Goal: Transaction & Acquisition: Download file/media

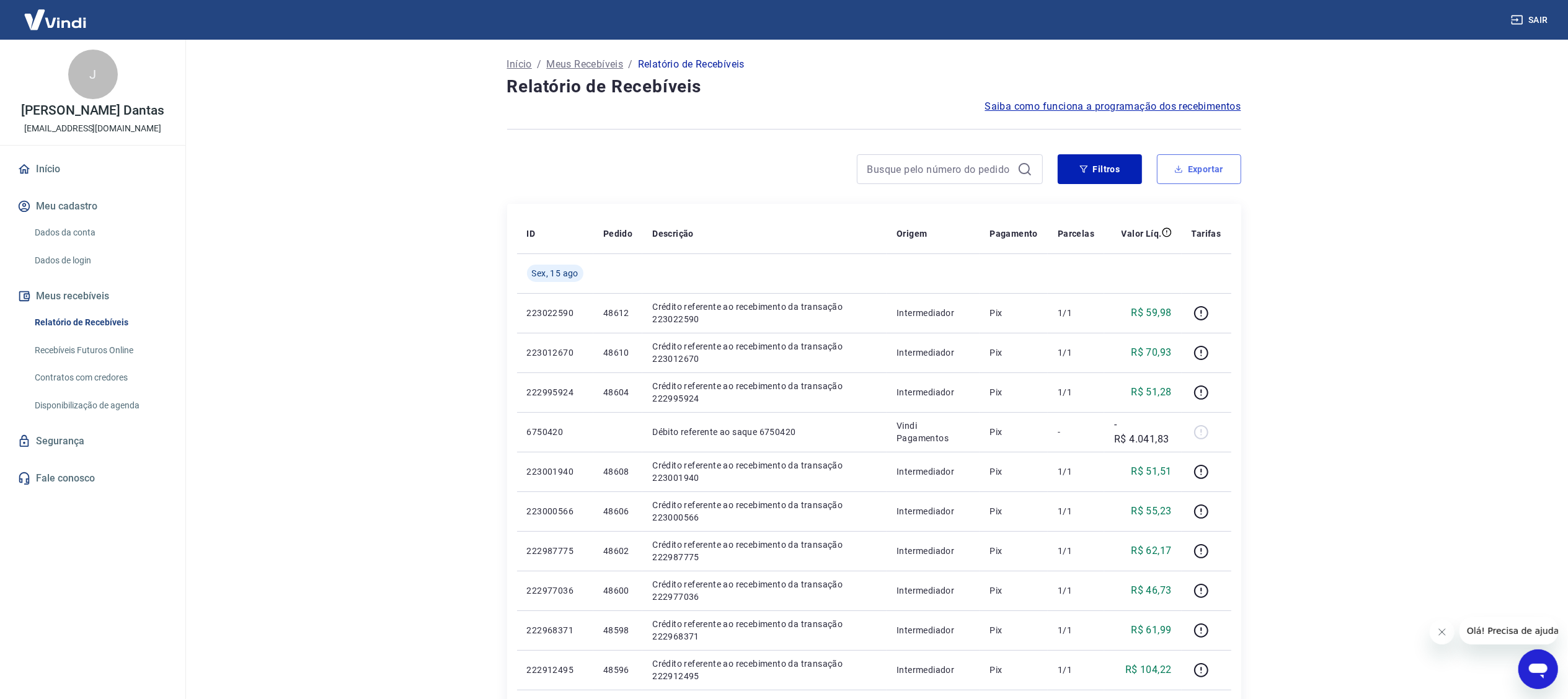
click at [1203, 166] on button "Exportar" at bounding box center [1199, 169] width 85 height 30
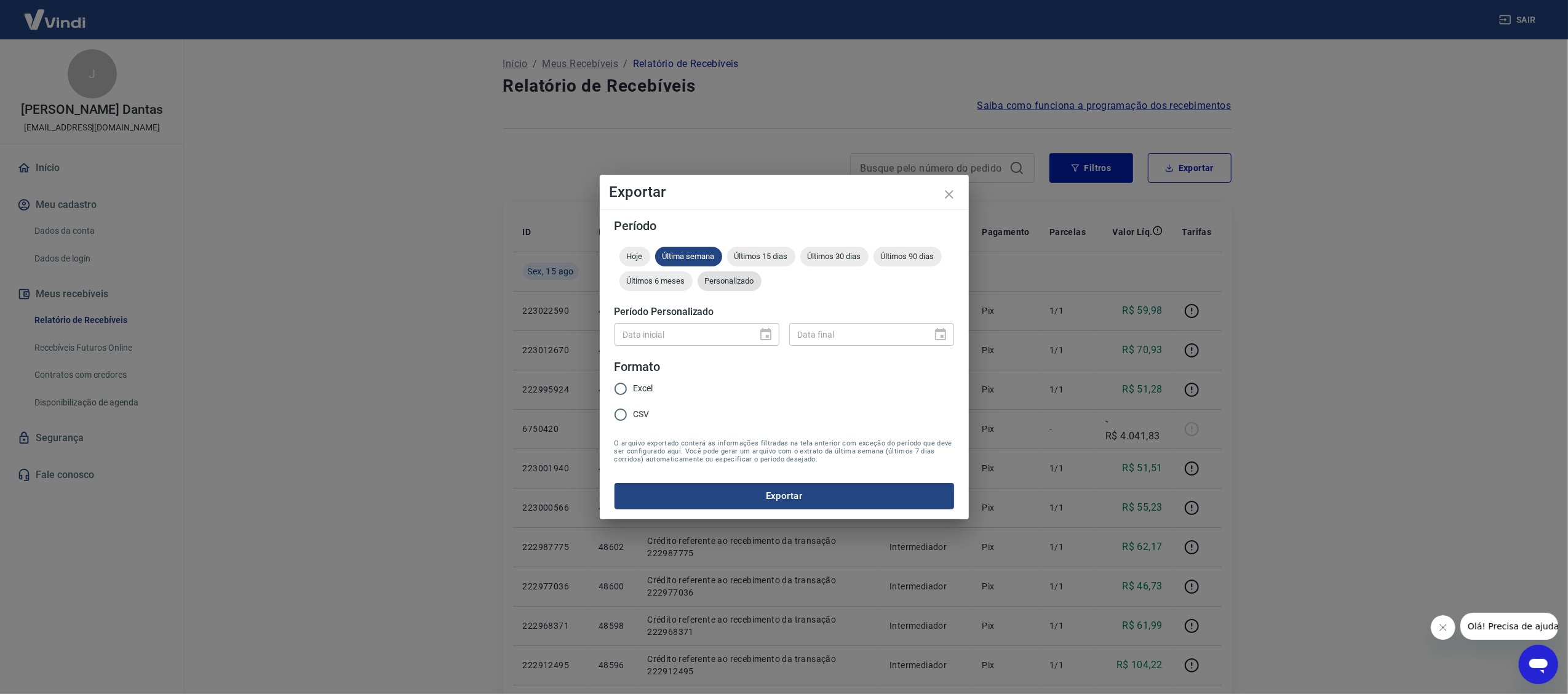
click at [728, 286] on div "Personalizado" at bounding box center [729, 281] width 64 height 19
click at [764, 333] on icon "Choose date" at bounding box center [766, 335] width 15 height 15
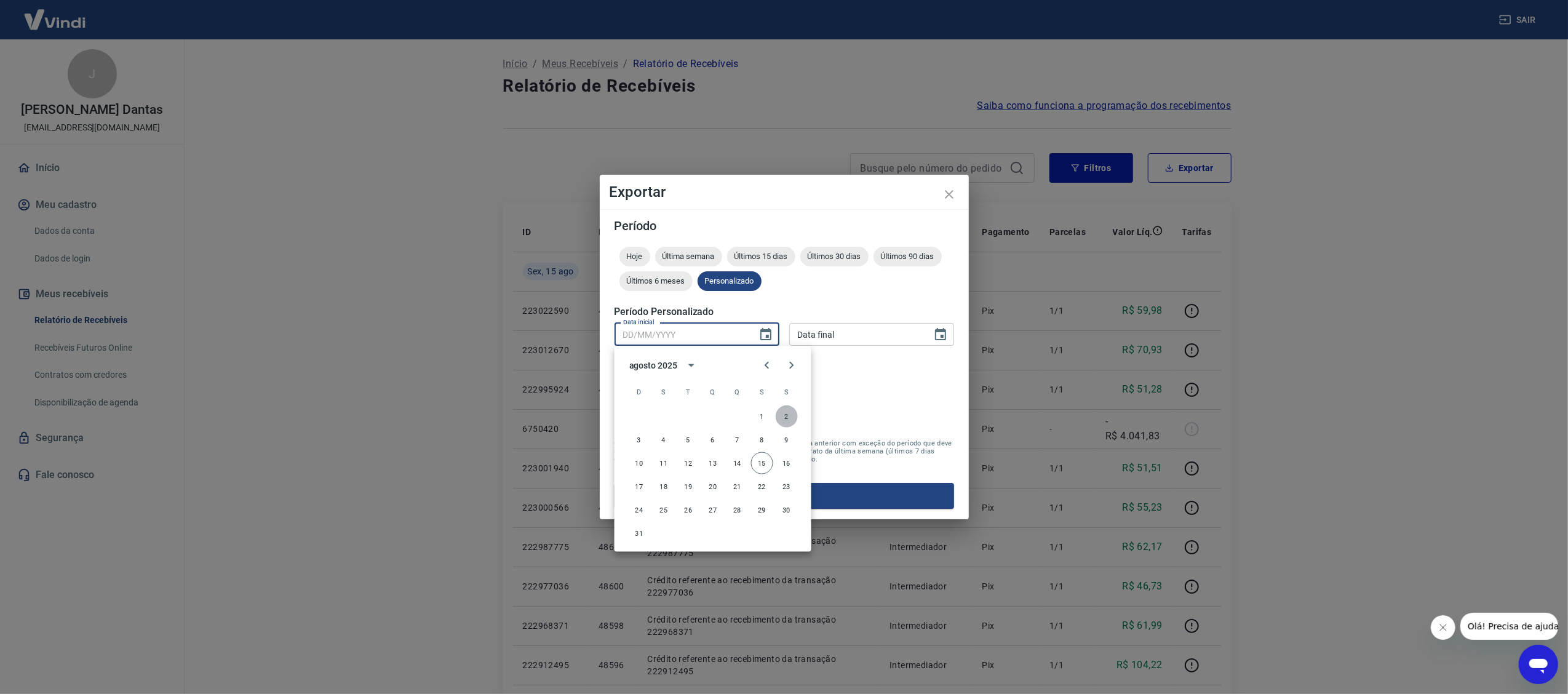
click at [790, 417] on button "2" at bounding box center [787, 417] width 22 height 22
type input "[DATE]"
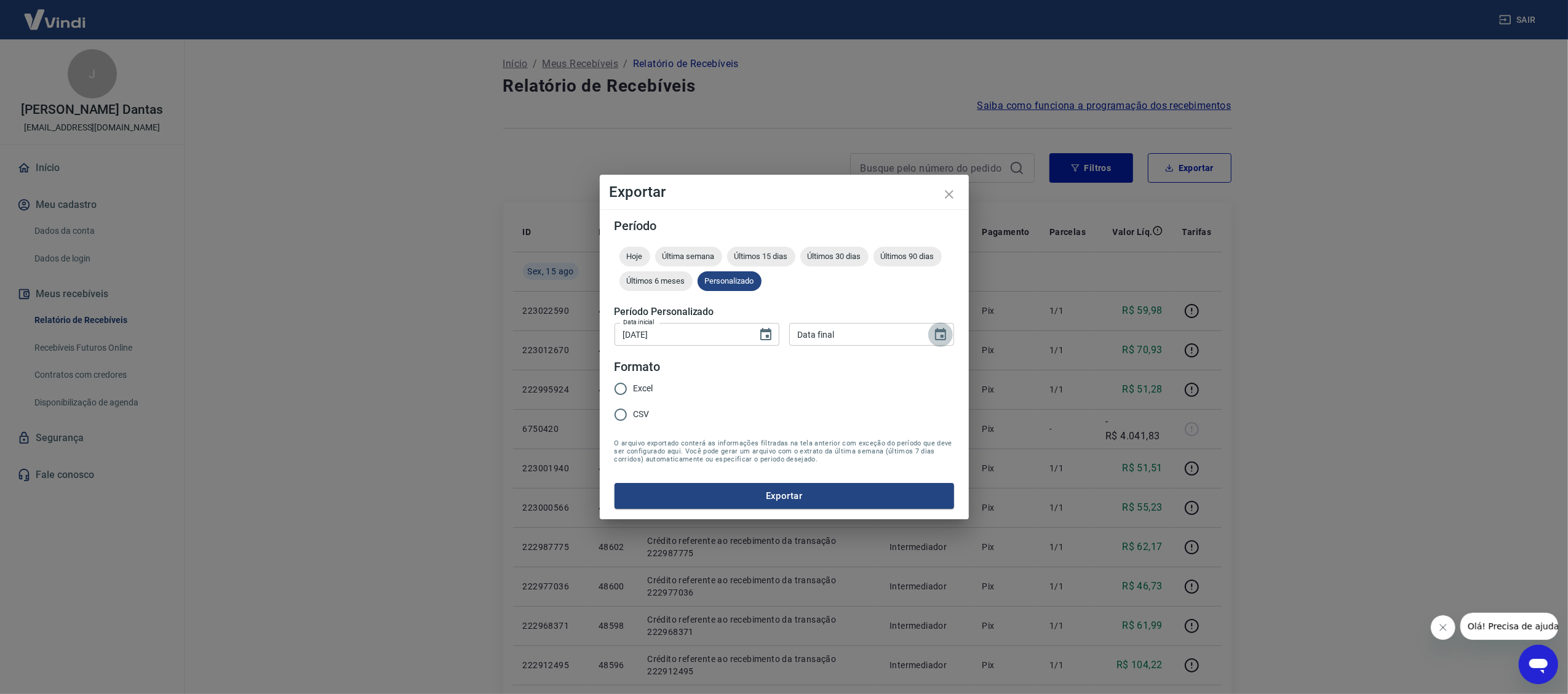
click at [934, 329] on icon "Choose date" at bounding box center [941, 335] width 15 height 15
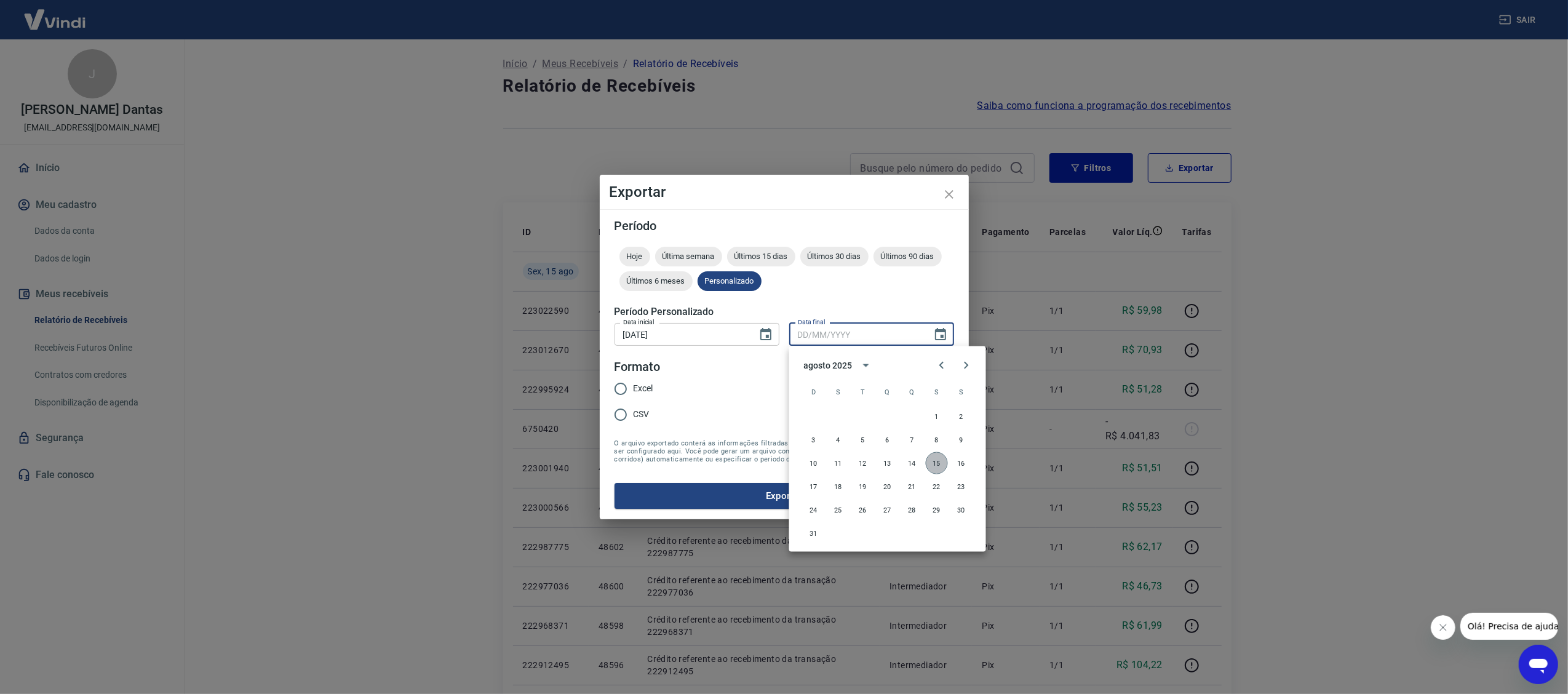
click at [936, 459] on button "15" at bounding box center [937, 463] width 22 height 22
type input "[DATE]"
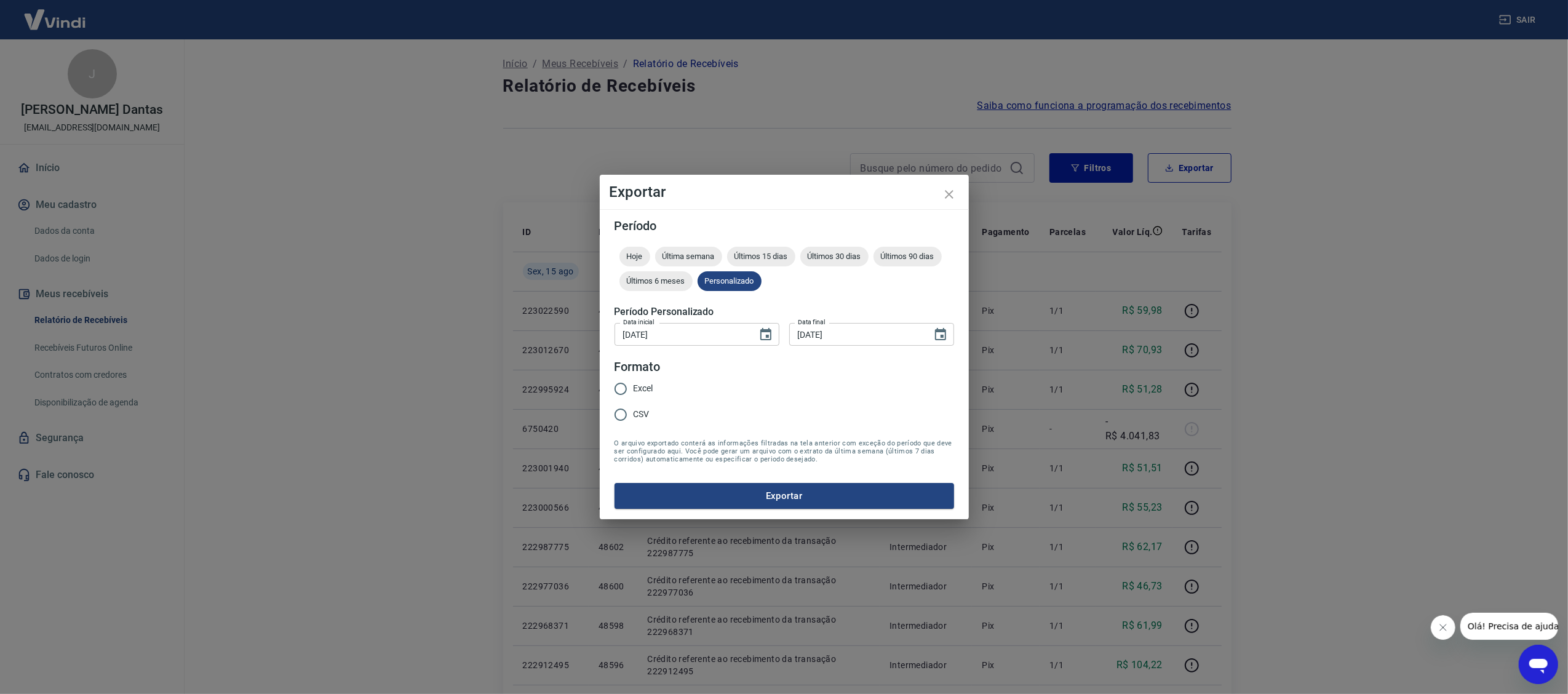
click at [616, 414] on input "CSV" at bounding box center [621, 415] width 26 height 26
radio input "true"
drag, startPoint x: 791, startPoint y: 496, endPoint x: 767, endPoint y: 478, distance: 30.0
click at [791, 495] on button "Exportar" at bounding box center [784, 496] width 340 height 26
